Goal: Information Seeking & Learning: Learn about a topic

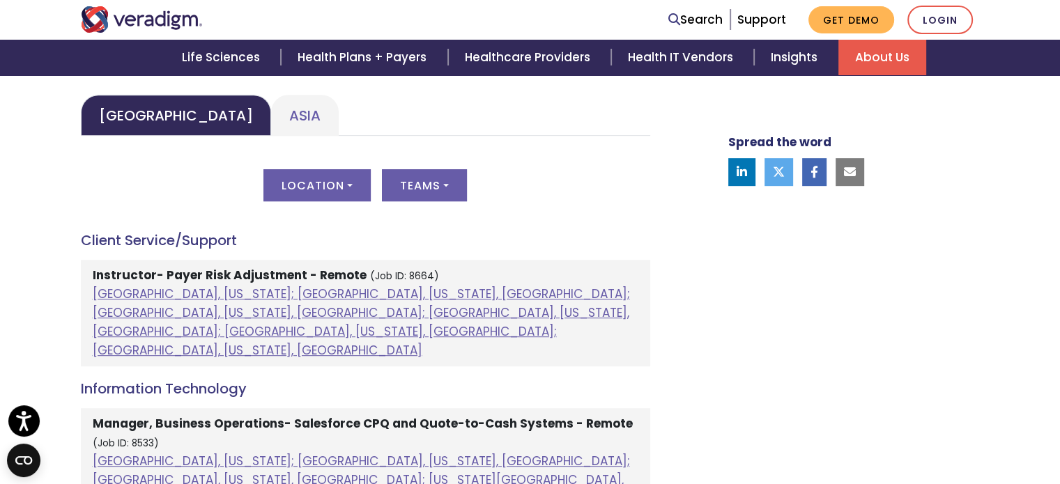
scroll to position [697, 0]
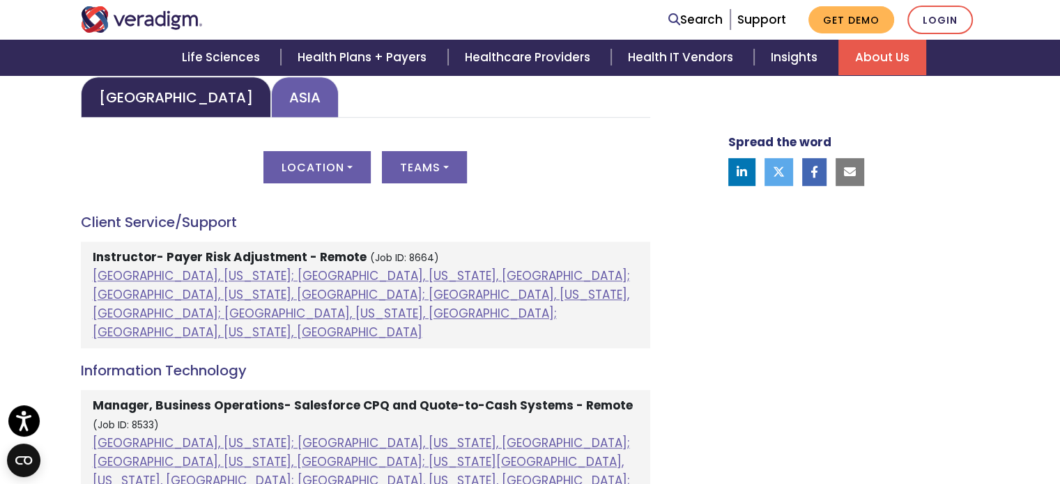
click at [271, 97] on link "Asia" at bounding box center [305, 97] width 68 height 41
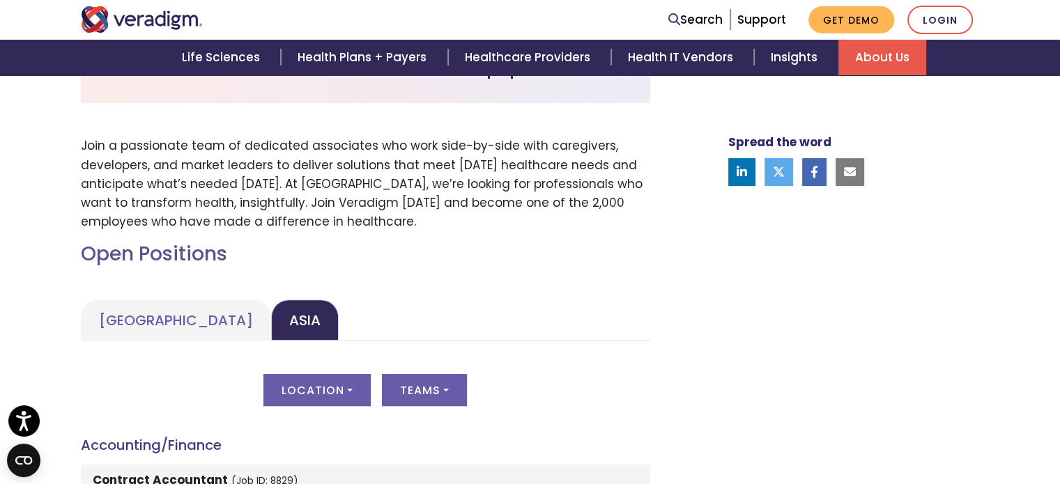
scroll to position [557, 0]
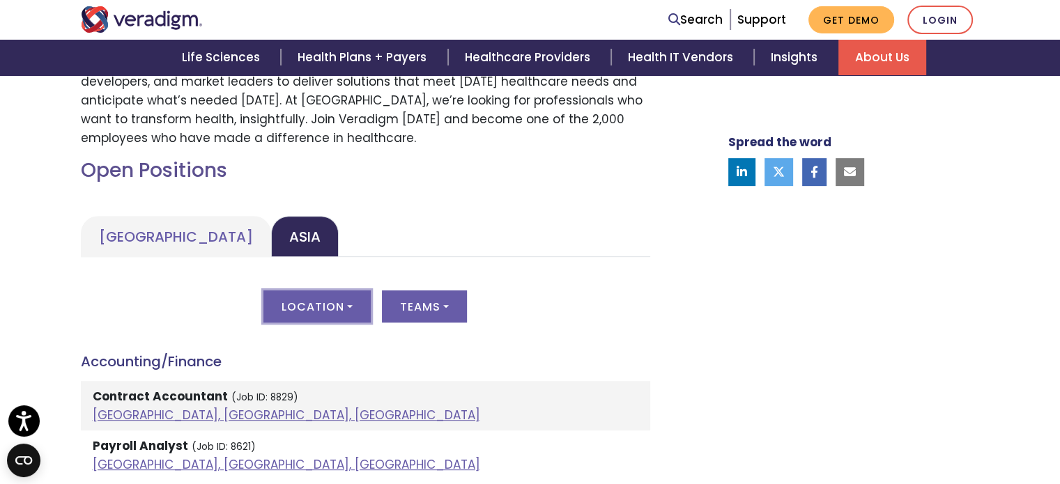
click at [354, 306] on button "Location" at bounding box center [316, 307] width 107 height 32
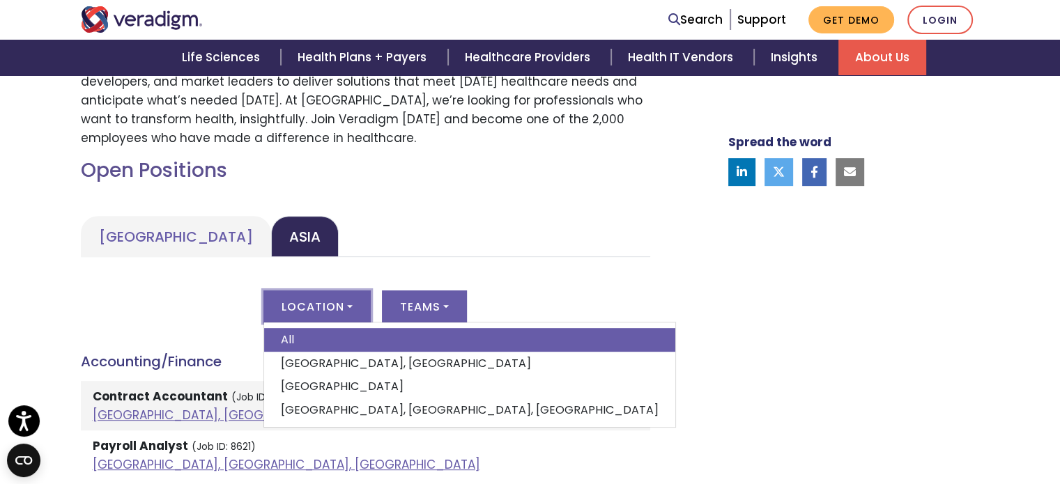
click at [343, 415] on link "Pune, Maharashtra, India" at bounding box center [469, 411] width 411 height 24
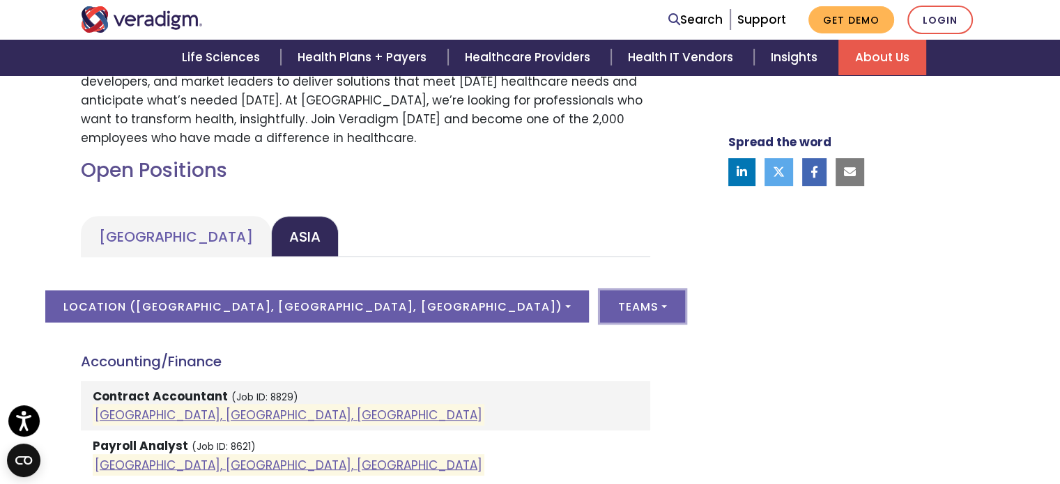
click at [600, 314] on button "Teams" at bounding box center [642, 307] width 85 height 32
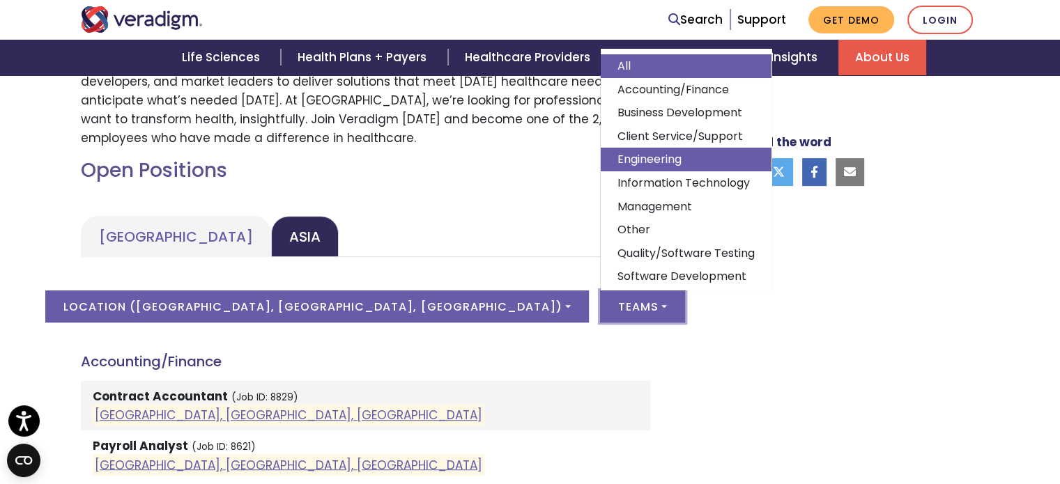
click at [601, 164] on link "Engineering" at bounding box center [686, 160] width 171 height 24
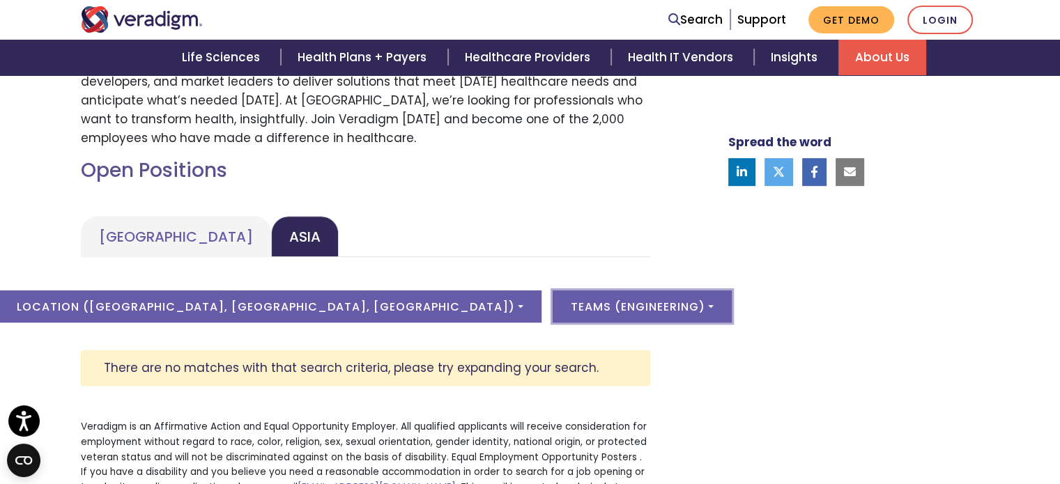
click at [553, 306] on button "Teams ( Engineering )" at bounding box center [642, 307] width 179 height 32
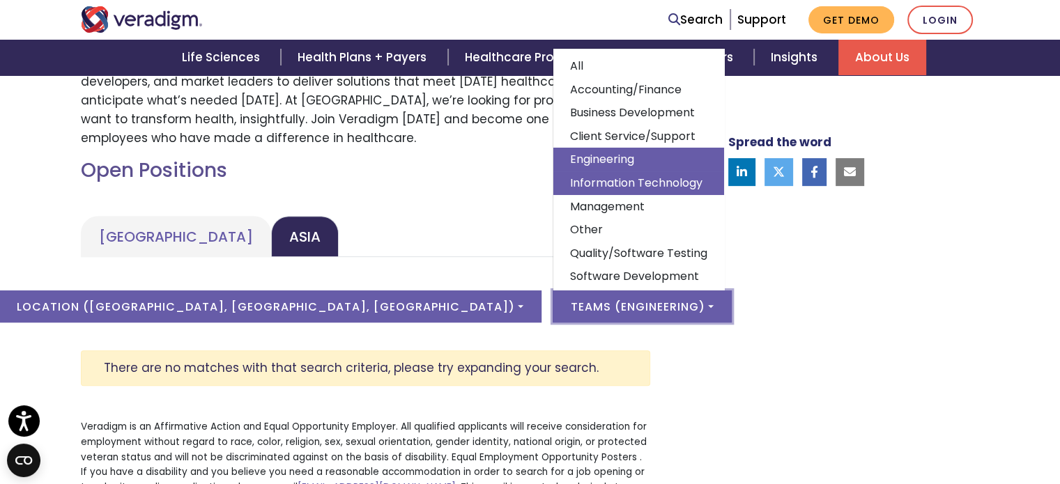
click at [553, 186] on link "Information Technology" at bounding box center [638, 183] width 171 height 24
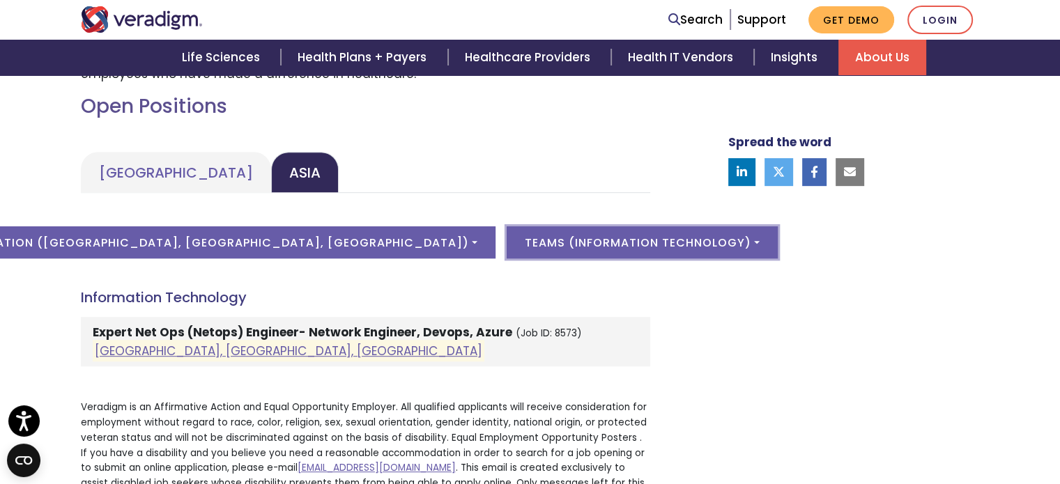
scroll to position [627, 0]
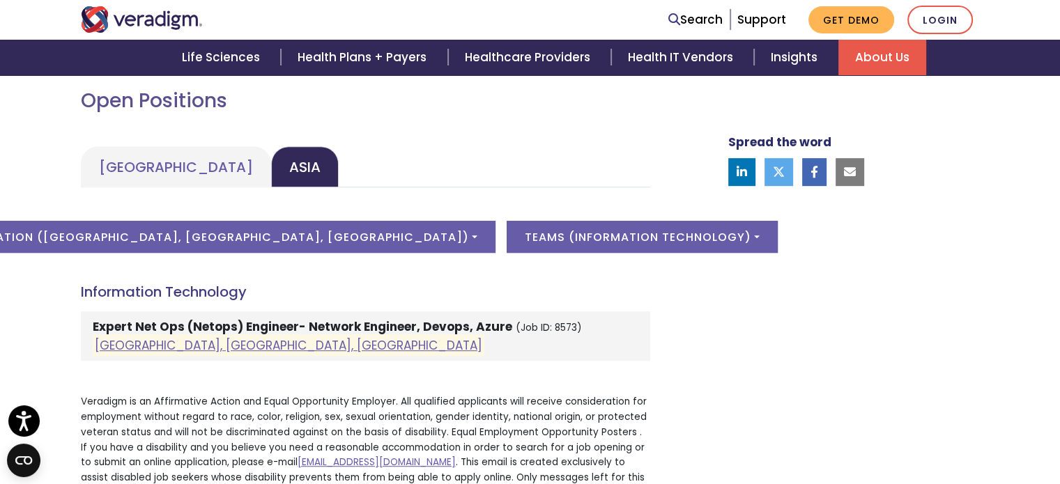
click at [353, 326] on strong "Expert Net Ops (Netops) Engineer- Network Engineer, Devops, Azure" at bounding box center [302, 326] width 419 height 17
click at [217, 349] on link "Pune, Maharashtra, India" at bounding box center [288, 345] width 387 height 17
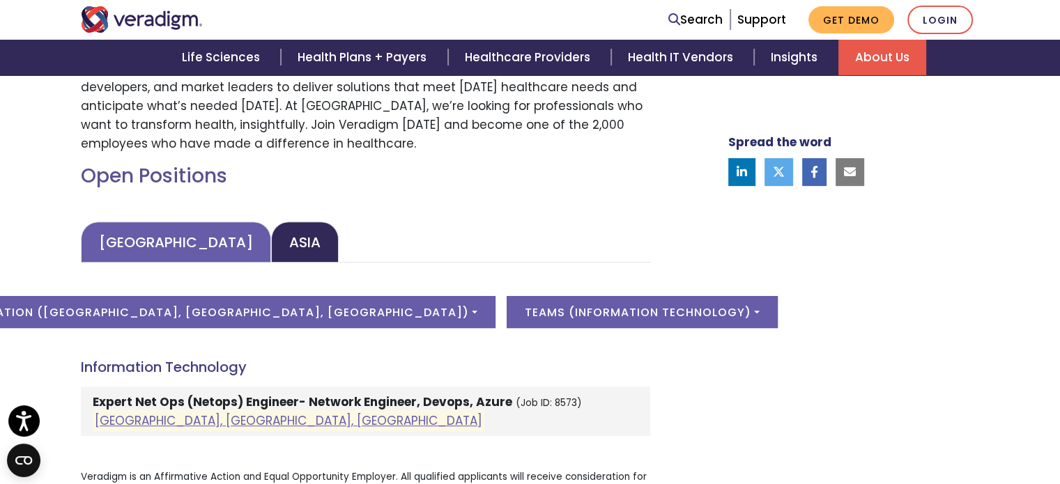
scroll to position [557, 0]
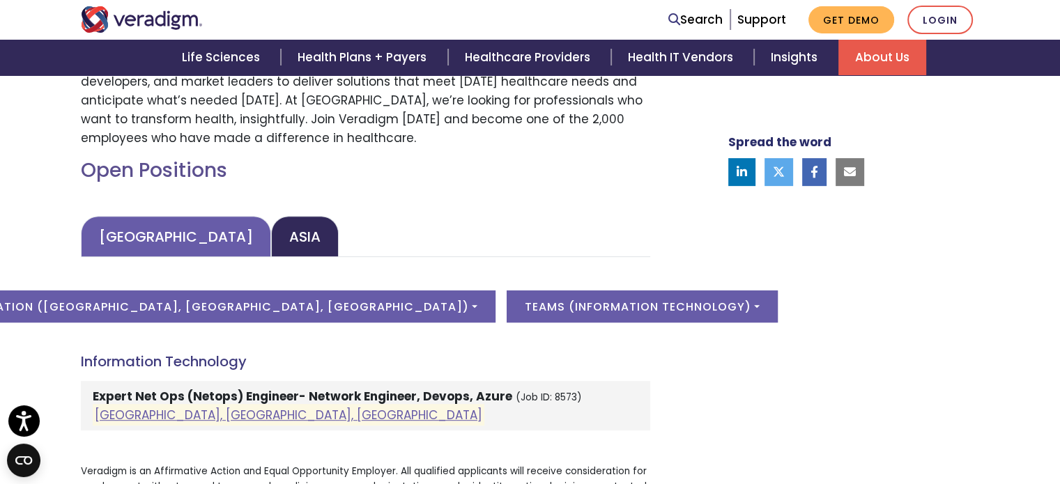
click at [141, 225] on link "United States" at bounding box center [176, 236] width 190 height 41
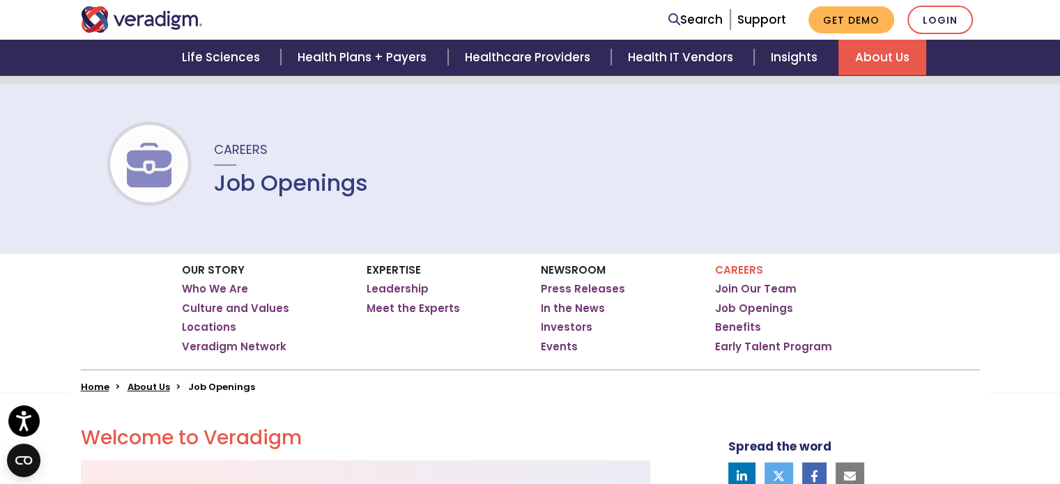
scroll to position [0, 0]
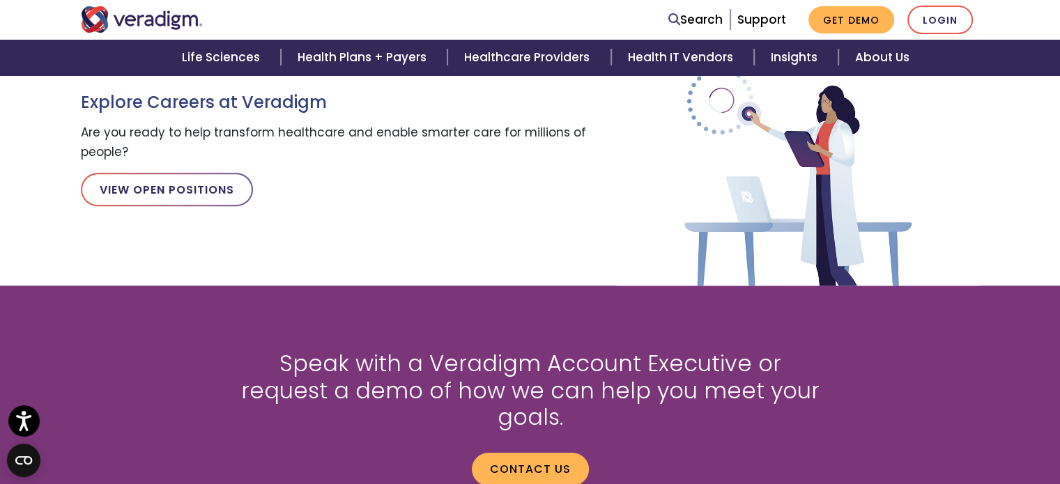
scroll to position [1351, 0]
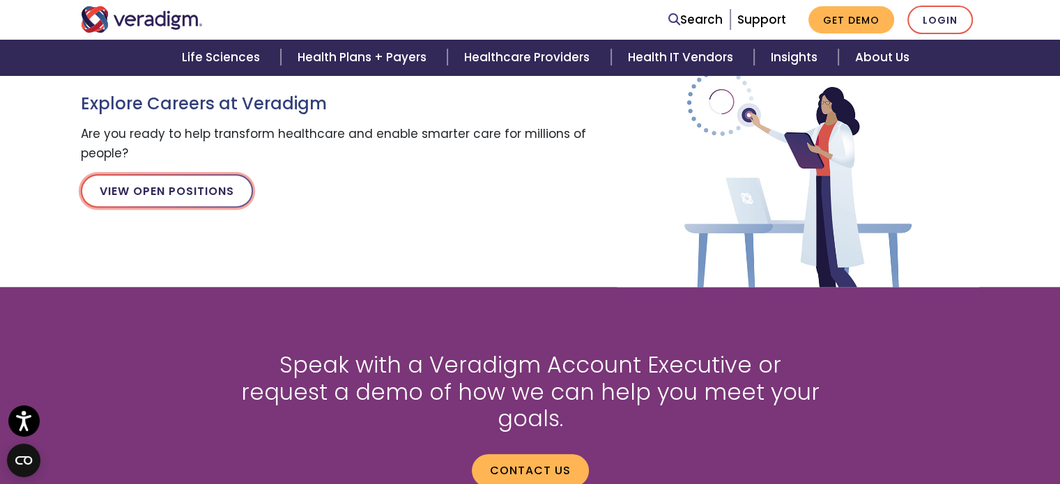
click at [203, 182] on link "View Open Positions" at bounding box center [167, 190] width 172 height 33
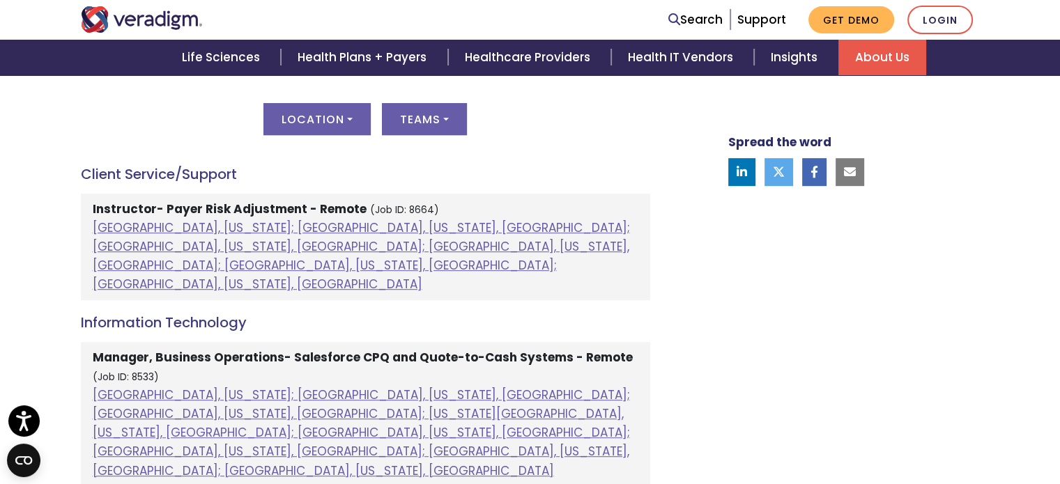
scroll to position [488, 0]
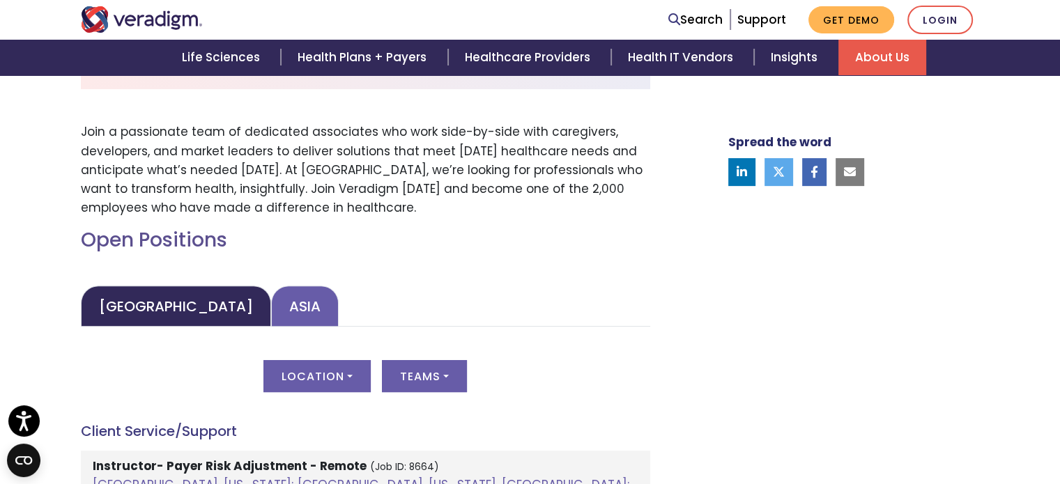
click at [271, 312] on link "Asia" at bounding box center [305, 306] width 68 height 41
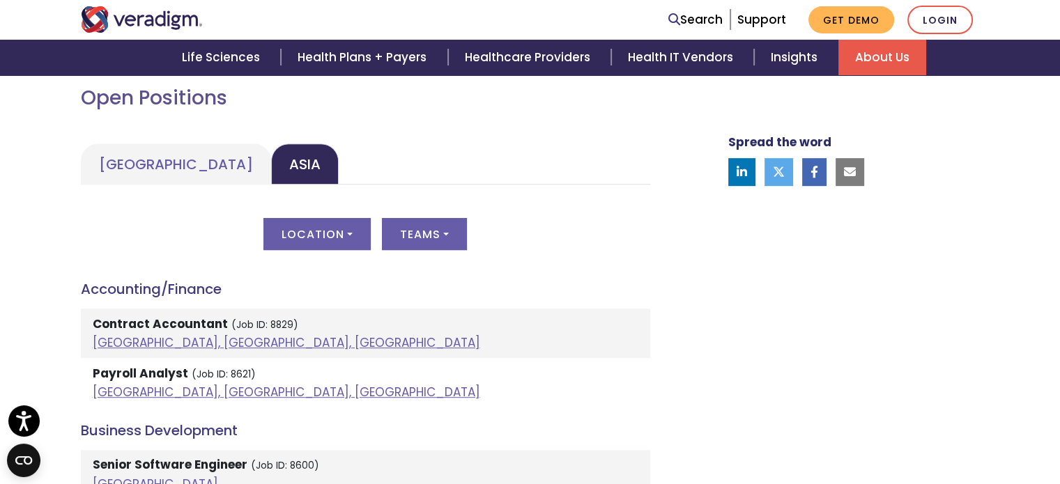
scroll to position [627, 0]
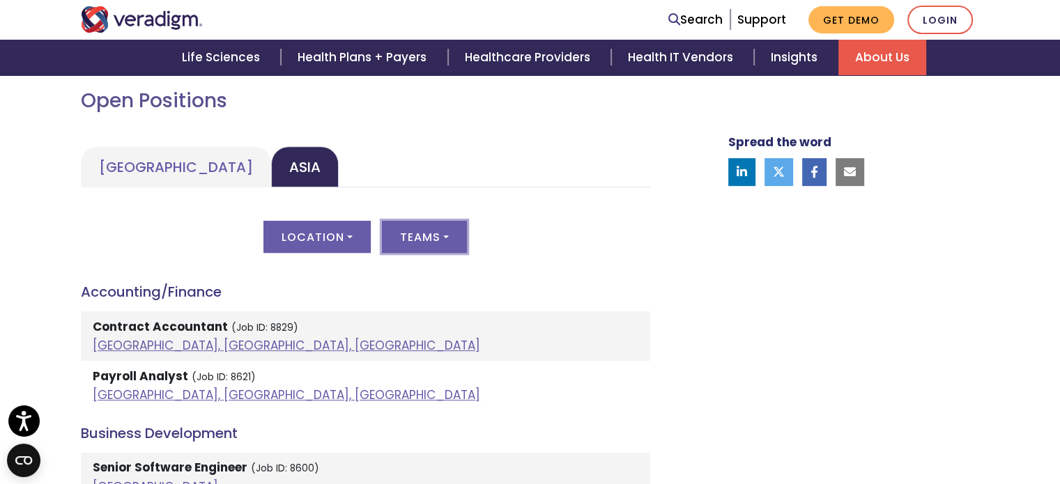
click at [416, 229] on button "Teams" at bounding box center [424, 237] width 85 height 32
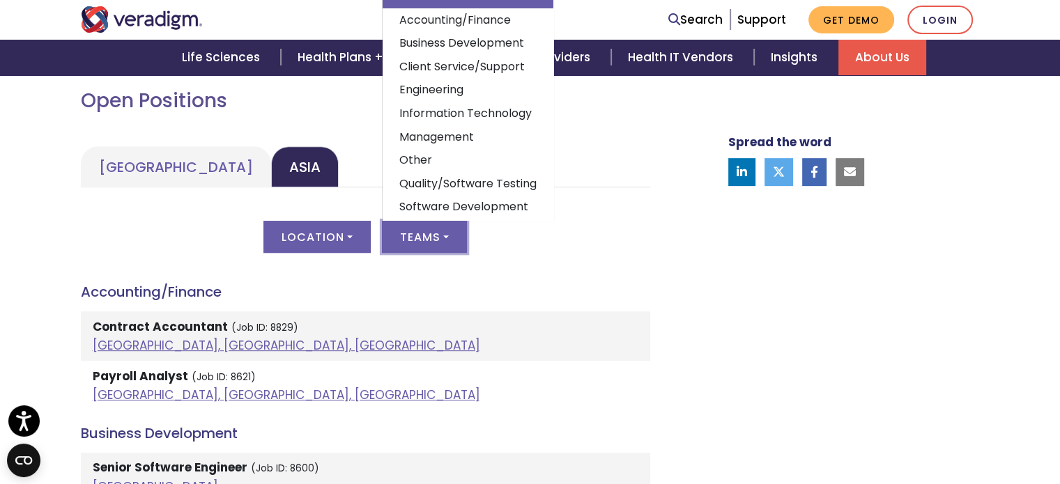
click at [477, 102] on link "Information Technology" at bounding box center [468, 114] width 171 height 24
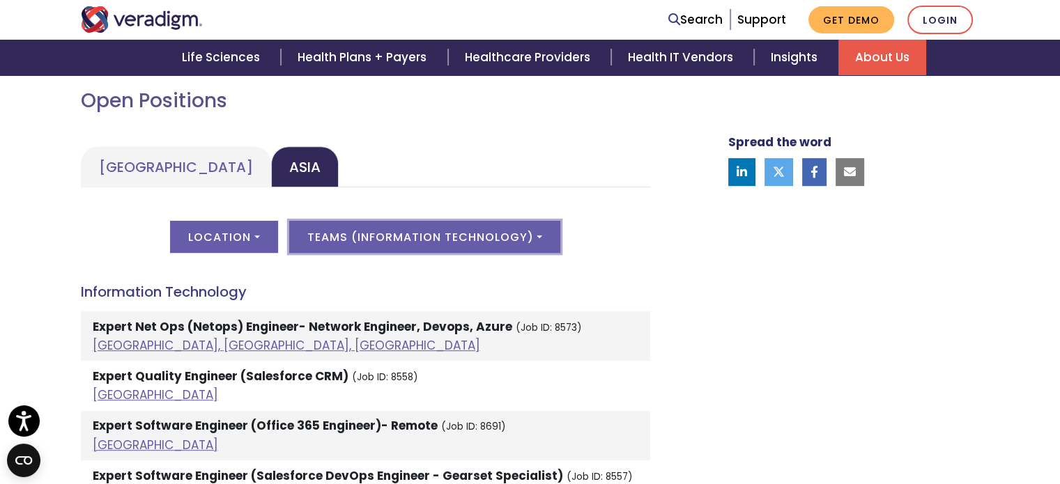
click at [451, 233] on button "Teams ( Information Technology )" at bounding box center [424, 237] width 271 height 32
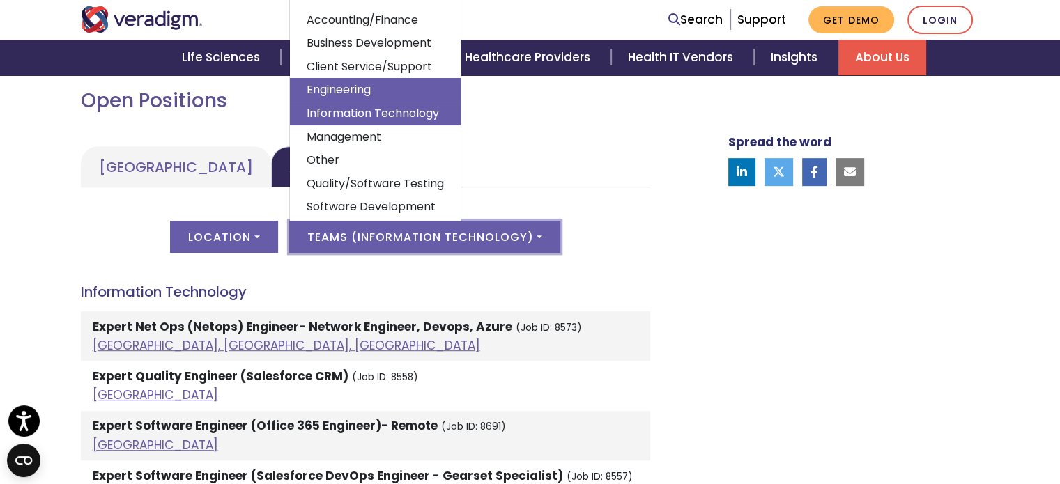
click at [397, 91] on link "Engineering" at bounding box center [375, 90] width 171 height 24
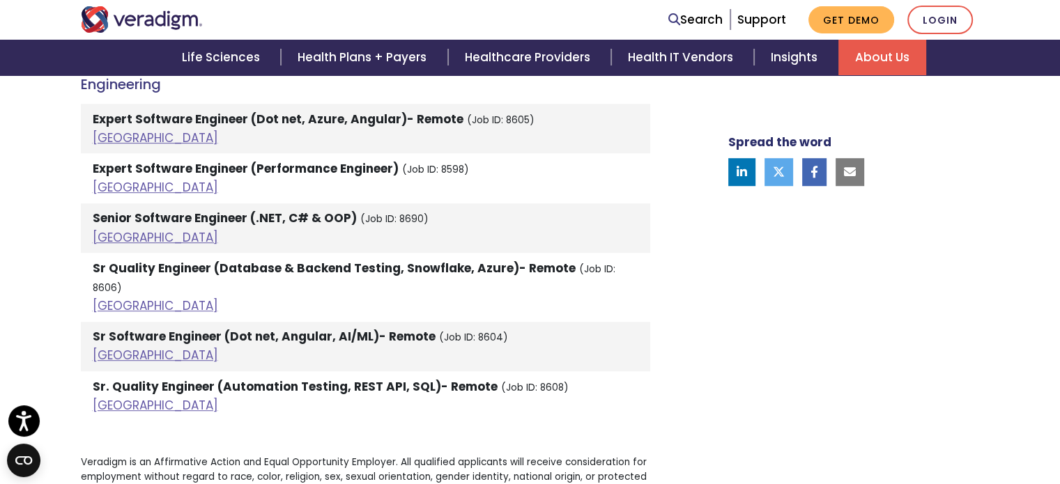
scroll to position [836, 0]
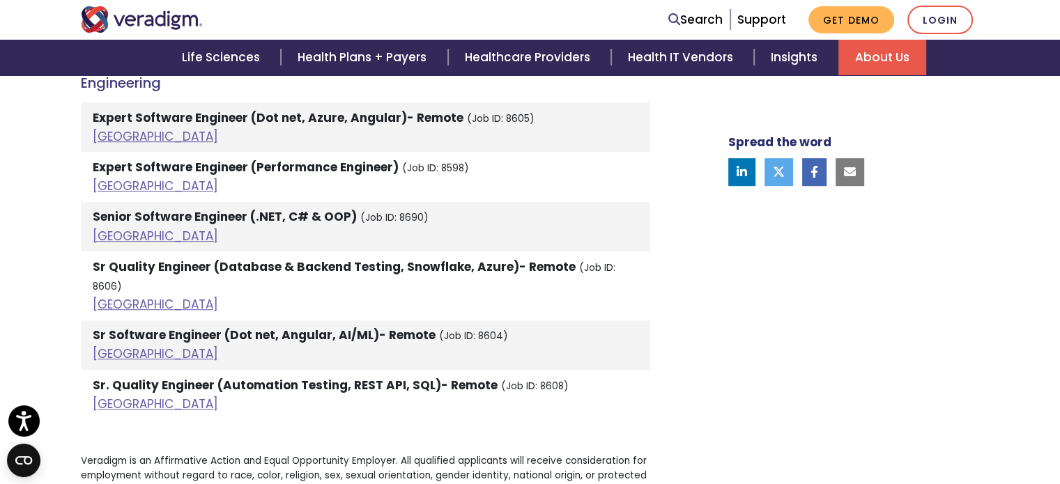
click at [498, 269] on strong "Sr Quality Engineer (Database & Backend Testing, Snowflake, Azure)- Remote" at bounding box center [334, 267] width 483 height 17
click at [176, 270] on strong "Sr Quality Engineer (Database & Backend Testing, Snowflake, Azure)- Remote" at bounding box center [334, 267] width 483 height 17
click at [109, 296] on link "India" at bounding box center [155, 304] width 125 height 17
